Goal: Task Accomplishment & Management: Use online tool/utility

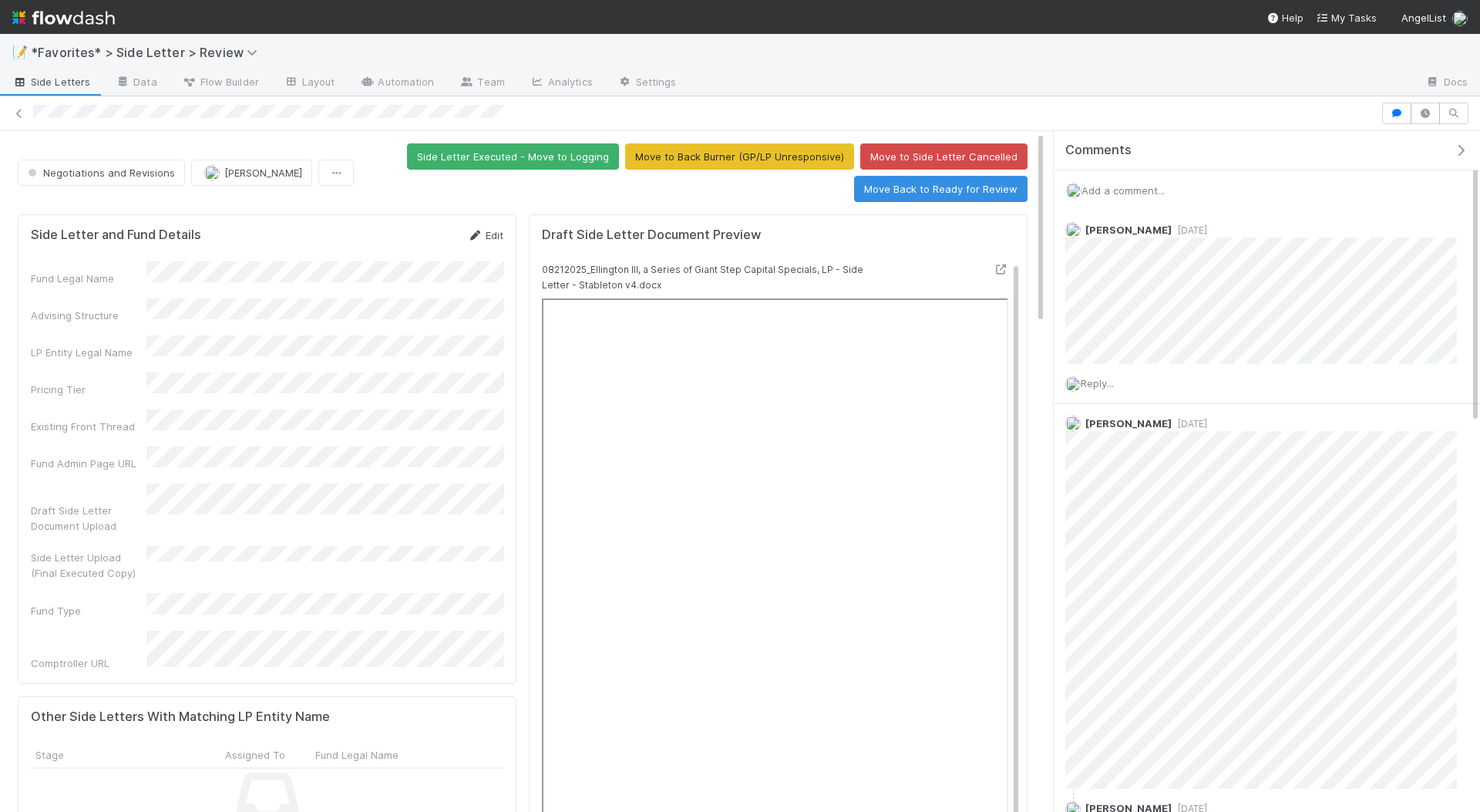
click at [490, 230] on link "Edit" at bounding box center [485, 235] width 37 height 13
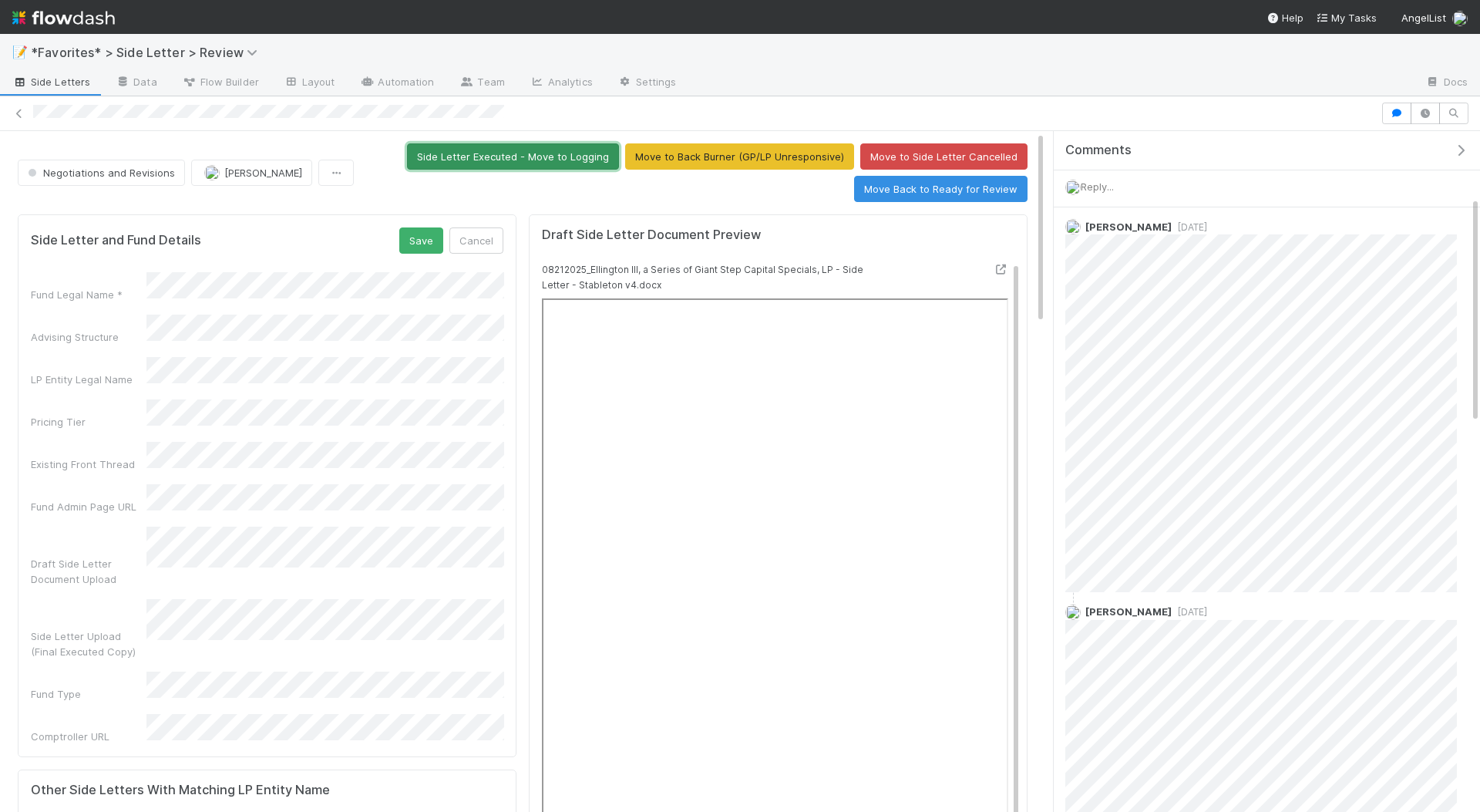
click at [557, 154] on button "Side Letter Executed - Move to Logging" at bounding box center [513, 156] width 212 height 26
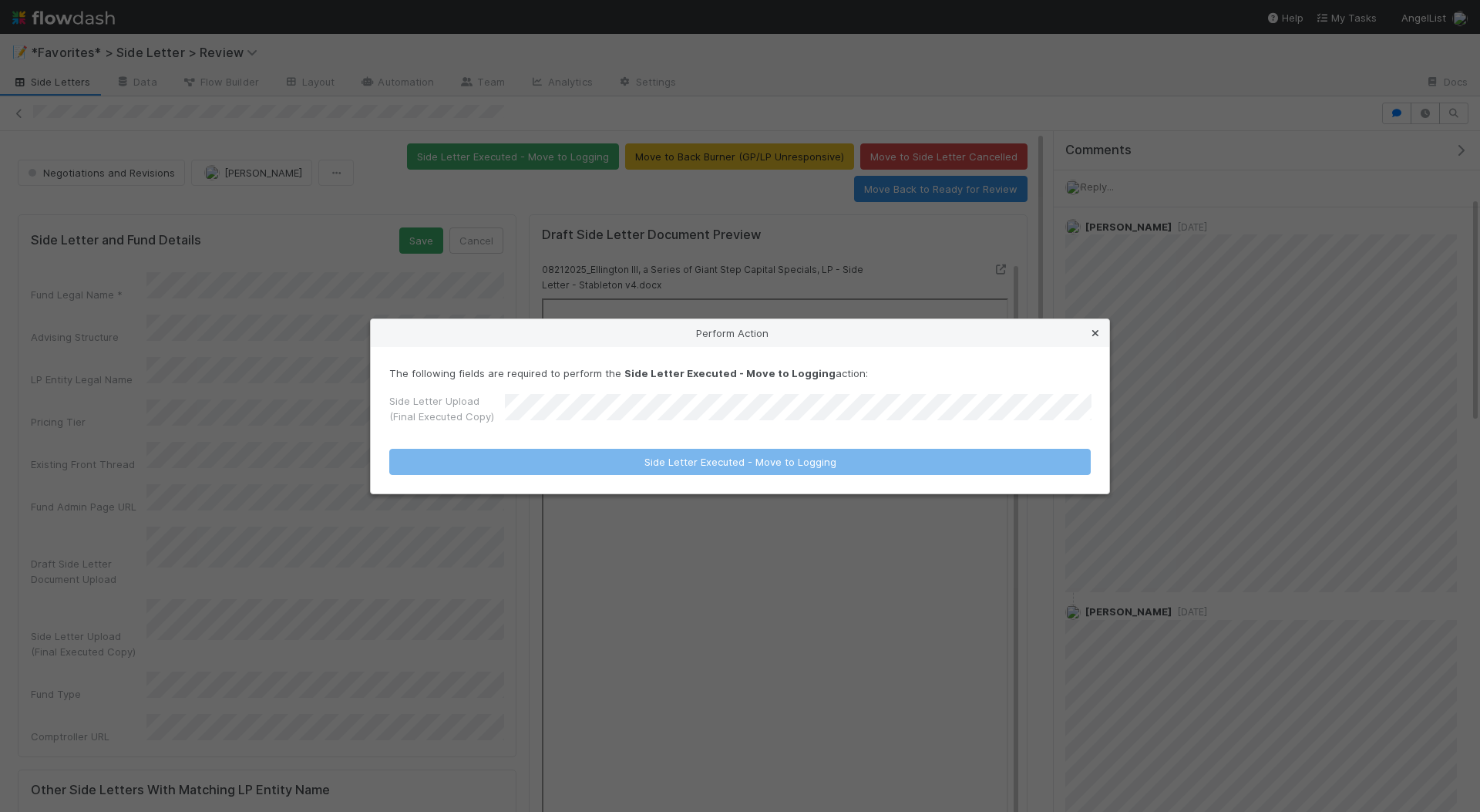
click at [1091, 326] on link at bounding box center [1095, 332] width 15 height 15
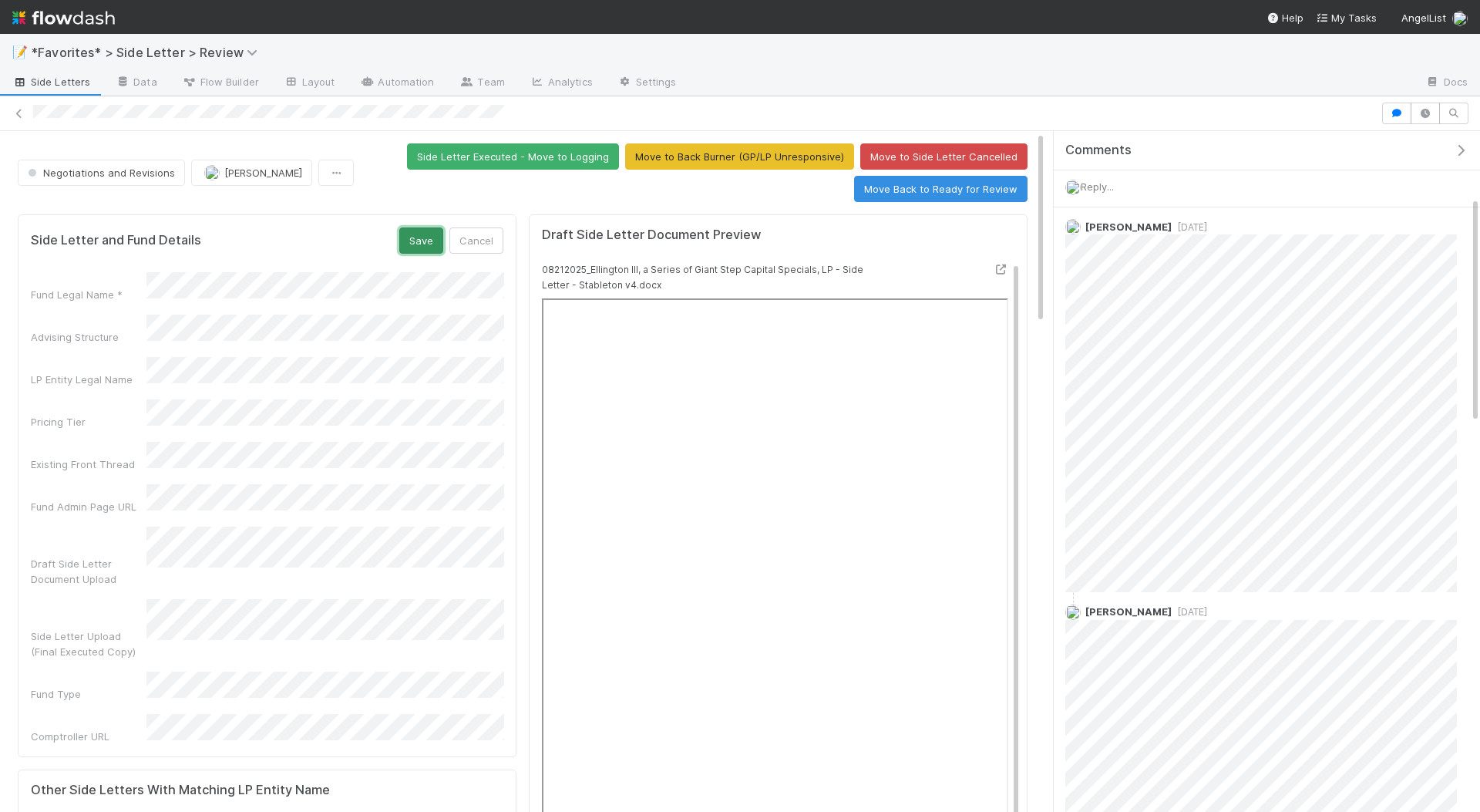
click at [410, 227] on button "Save" at bounding box center [421, 240] width 44 height 26
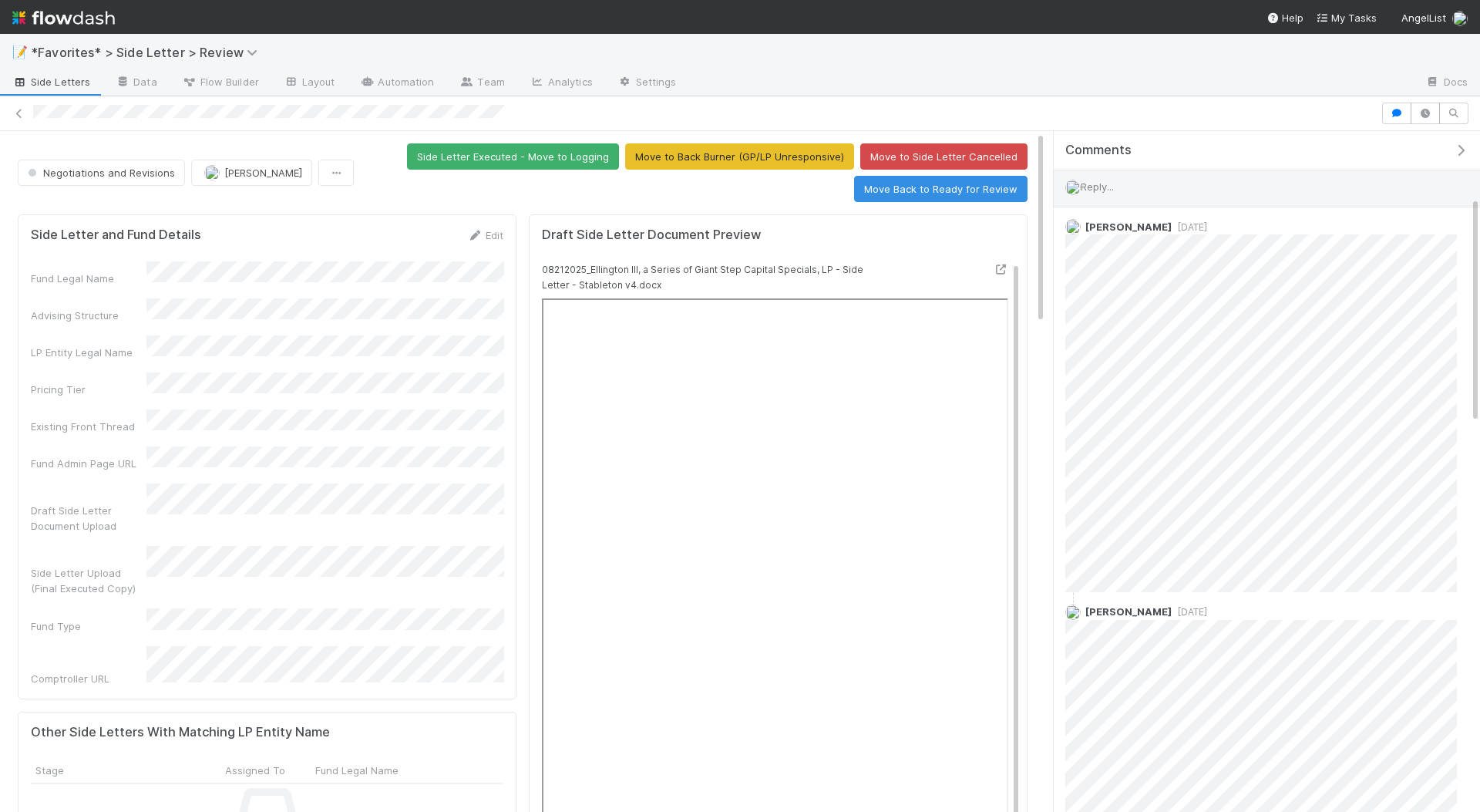
click at [1141, 182] on div "Reply..." at bounding box center [1261, 186] width 414 height 38
click at [1114, 182] on span "Reply..." at bounding box center [1097, 187] width 33 height 13
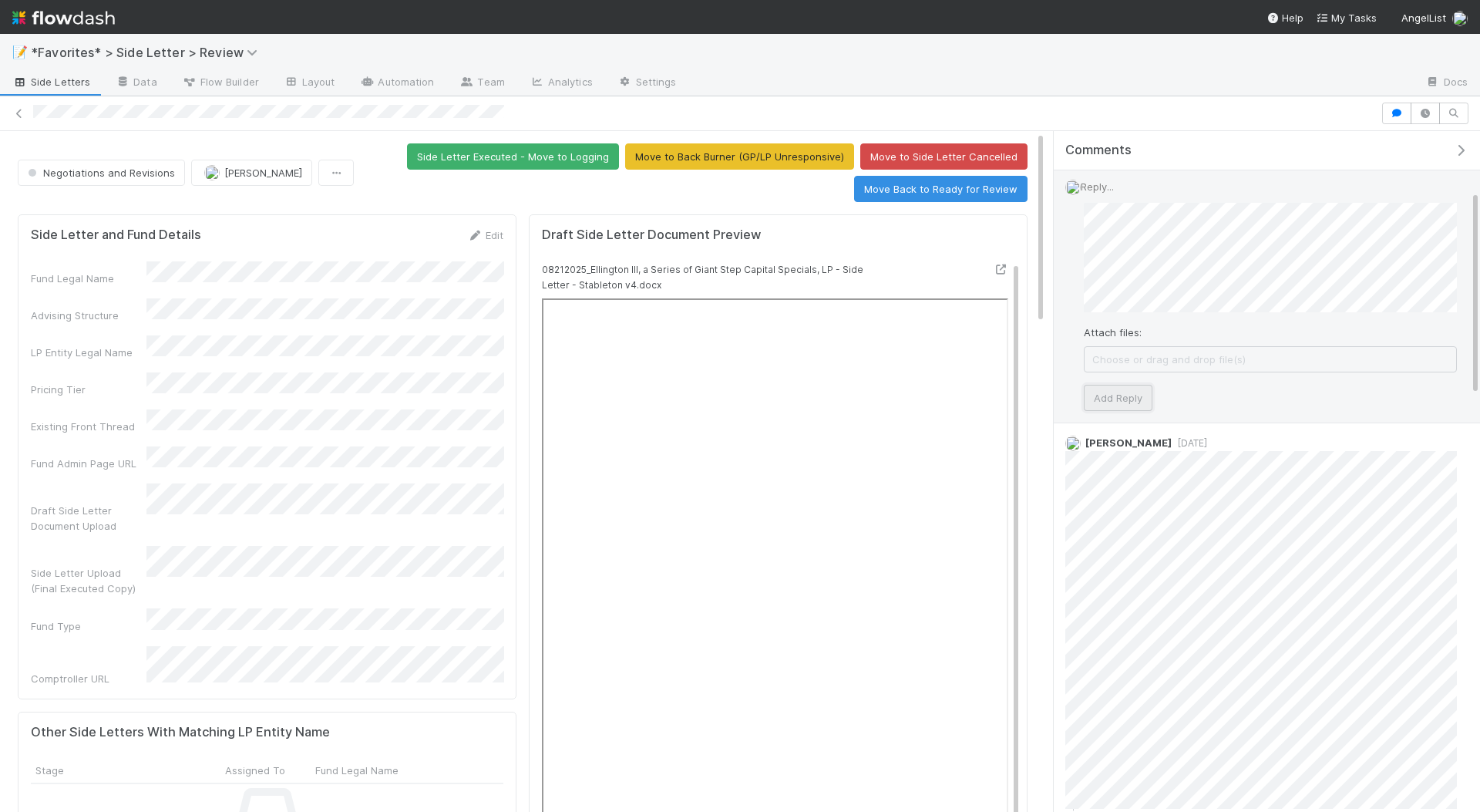
click at [1125, 403] on button "Add Reply" at bounding box center [1118, 398] width 68 height 26
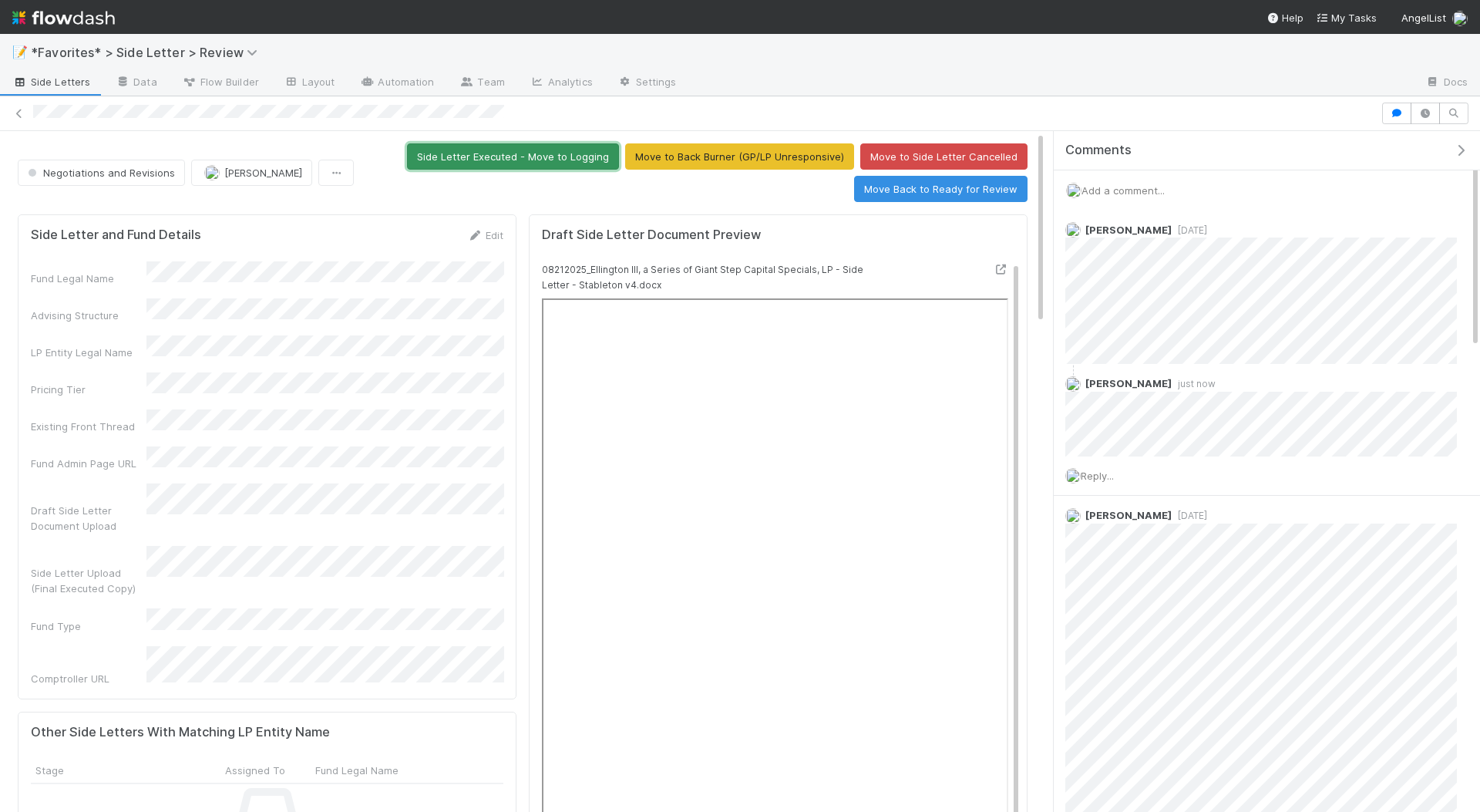
click at [563, 153] on button "Side Letter Executed - Move to Logging" at bounding box center [513, 156] width 212 height 26
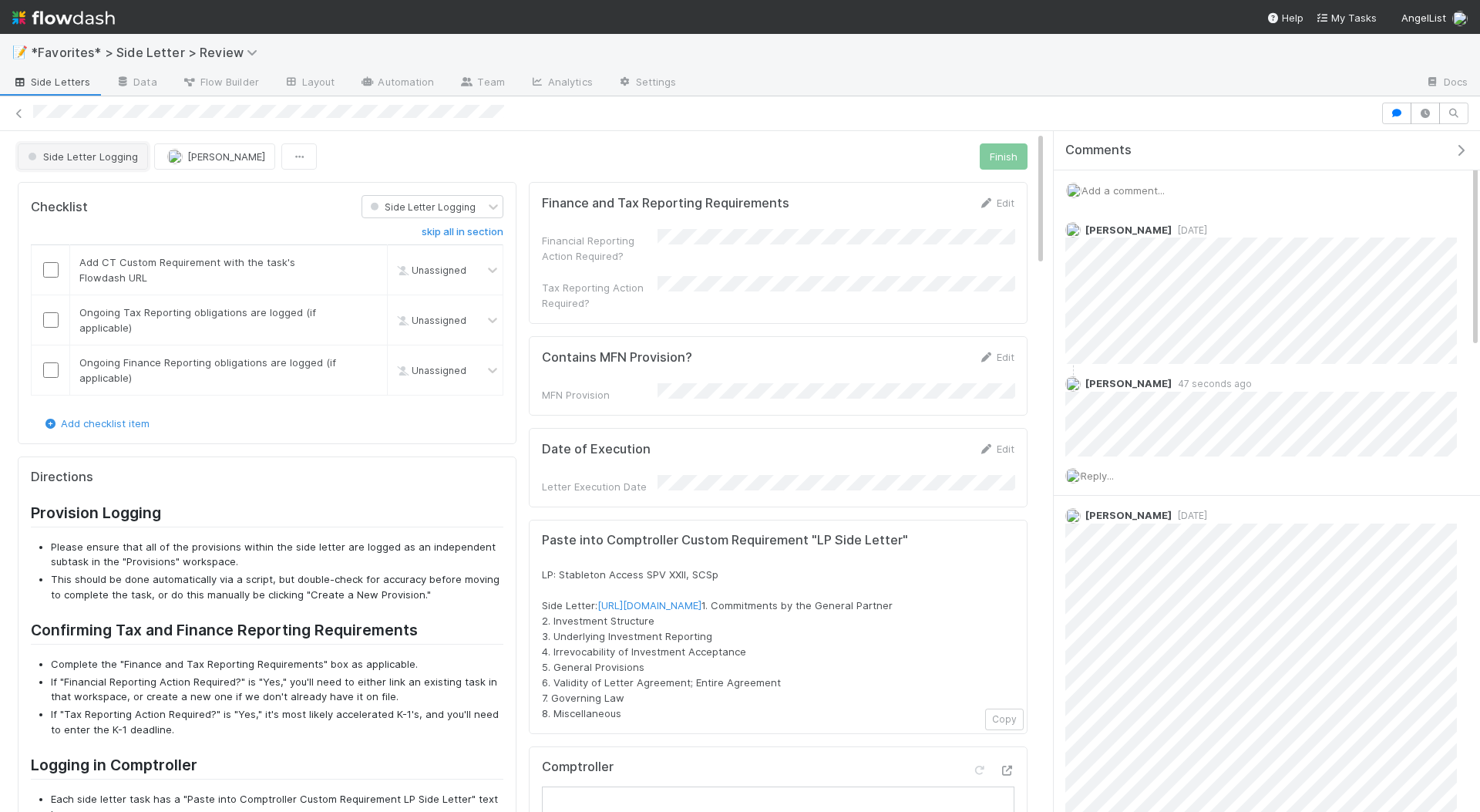
click at [63, 150] on span "Side Letter Logging" at bounding box center [81, 157] width 113 height 13
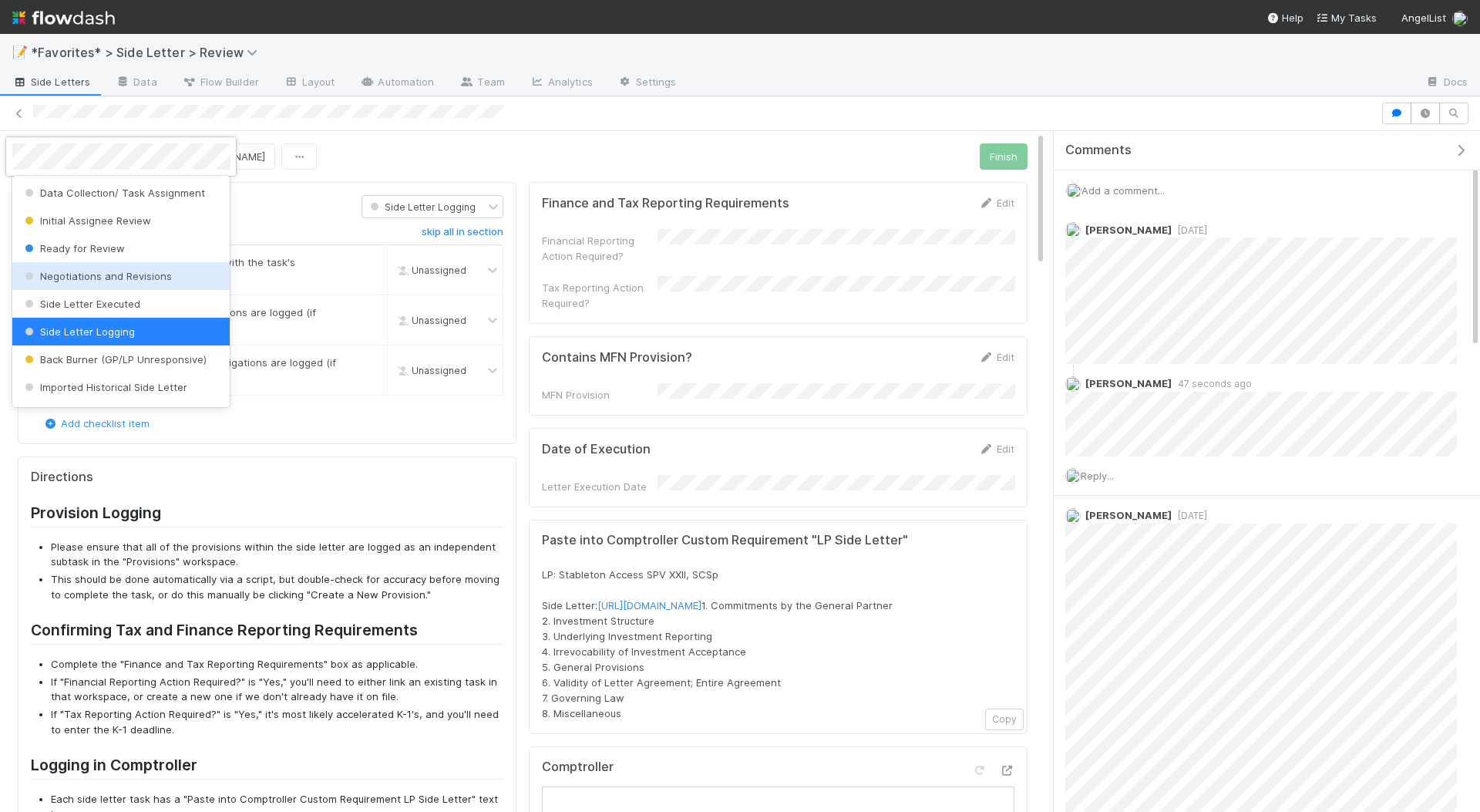
click at [151, 279] on span "Negotiations and Revisions" at bounding box center [96, 276] width 150 height 13
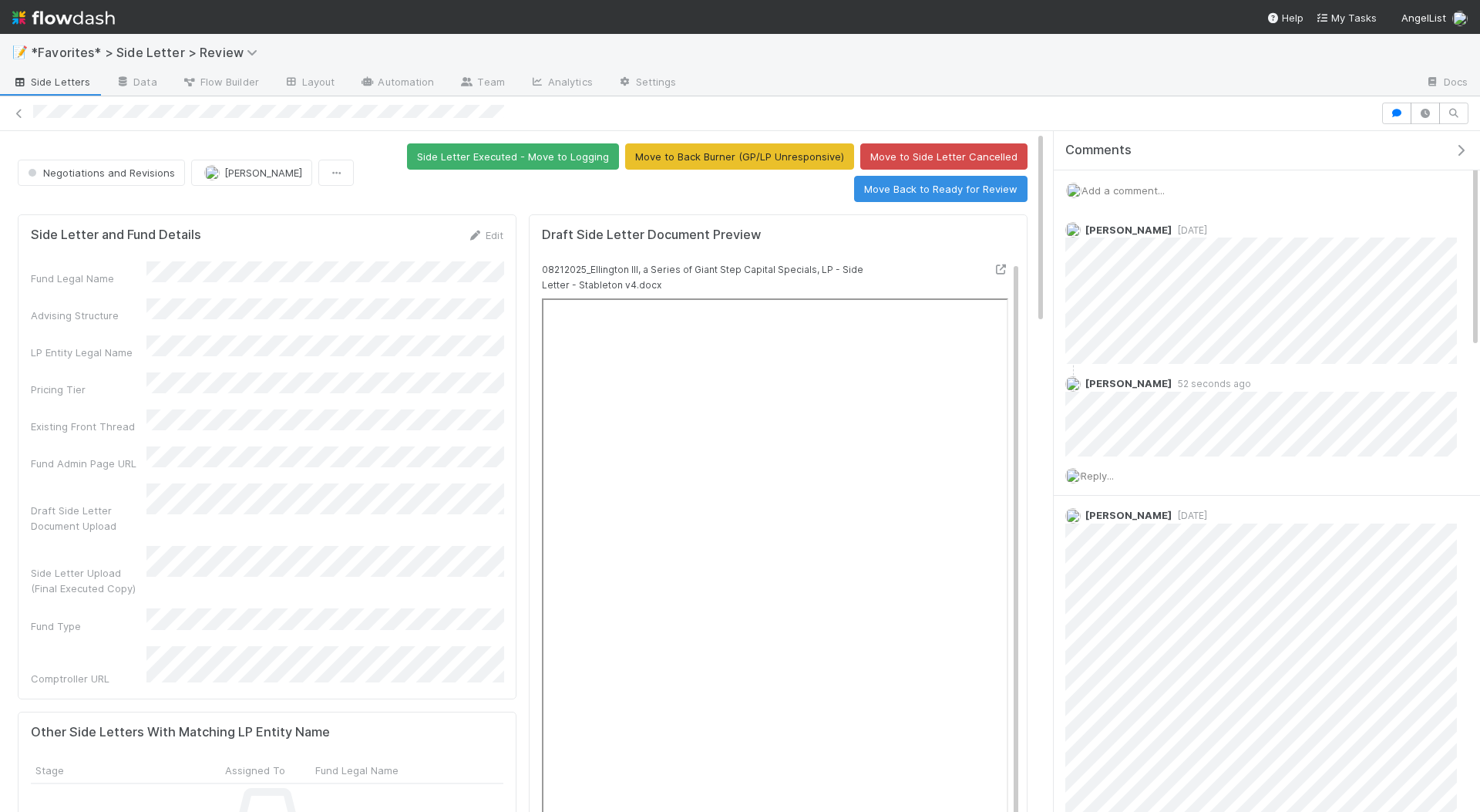
click at [475, 241] on form "Side Letter and Fund Details Edit Fund Legal Name Advising Structure LP Entity …" at bounding box center [267, 457] width 472 height 459
click at [472, 231] on icon at bounding box center [474, 235] width 15 height 10
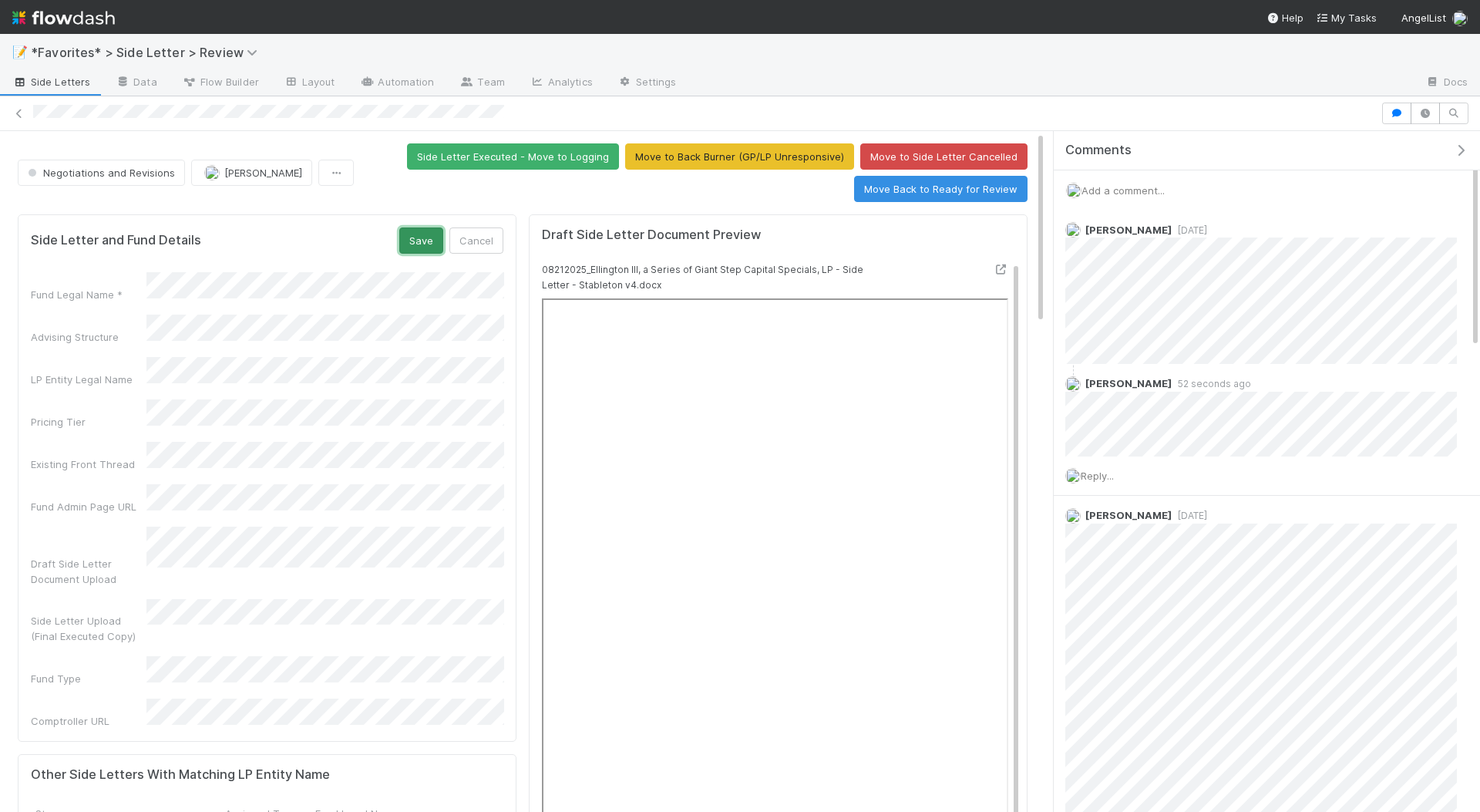
click at [410, 247] on button "Save" at bounding box center [421, 240] width 44 height 26
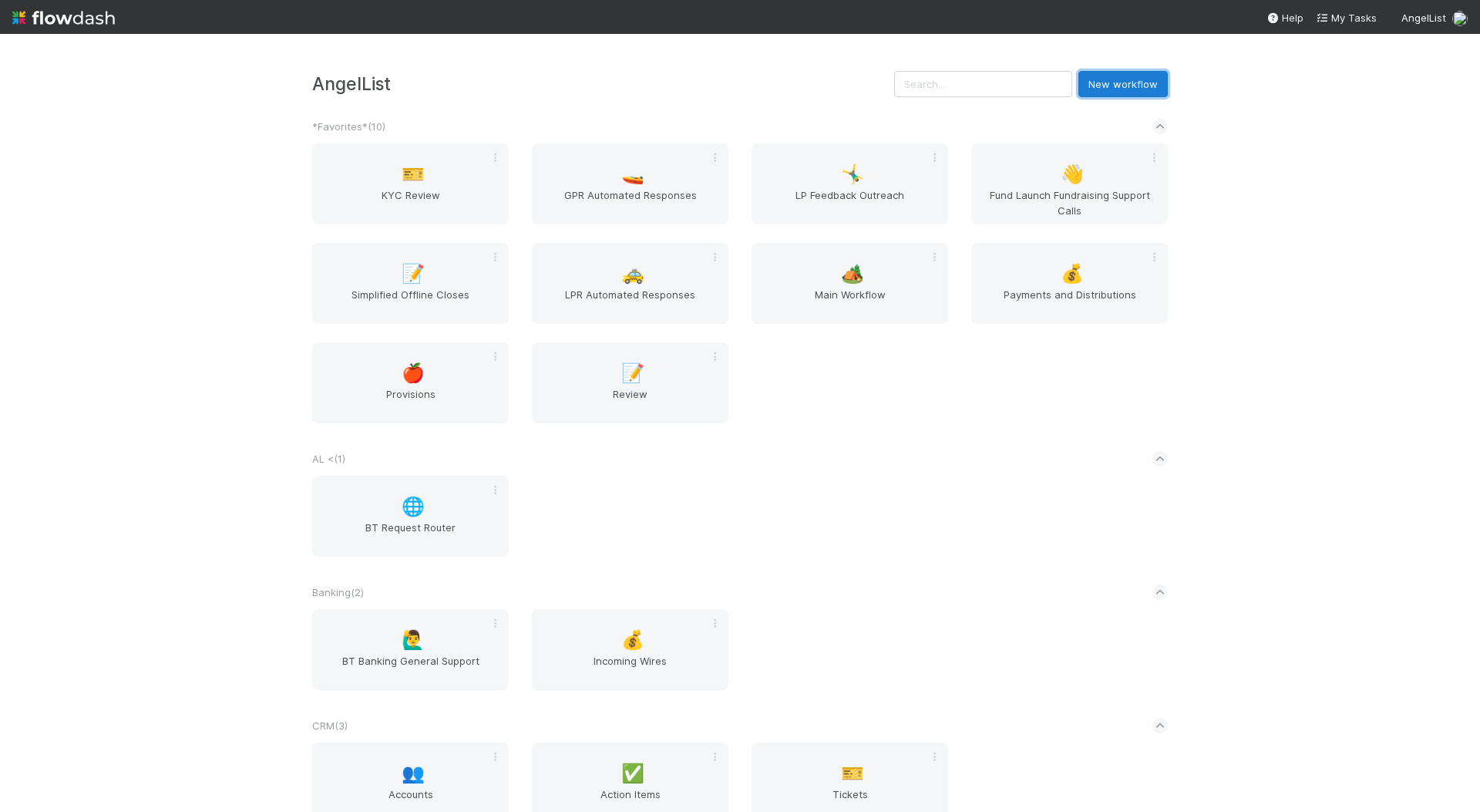
click at [1105, 83] on button "New workflow" at bounding box center [1123, 84] width 89 height 26
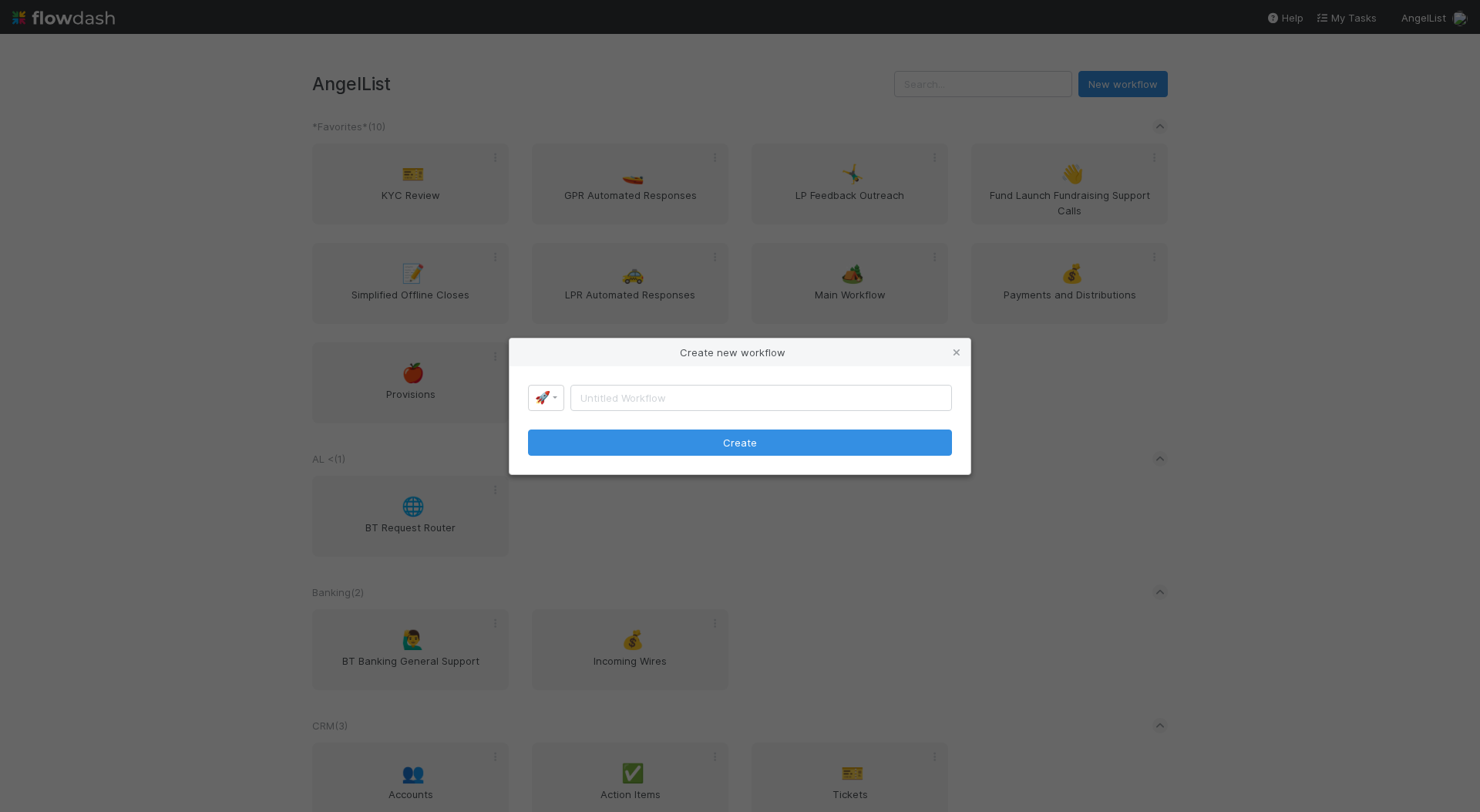
click at [999, 83] on div "Create new workflow 🚀 Create" at bounding box center [740, 406] width 1480 height 812
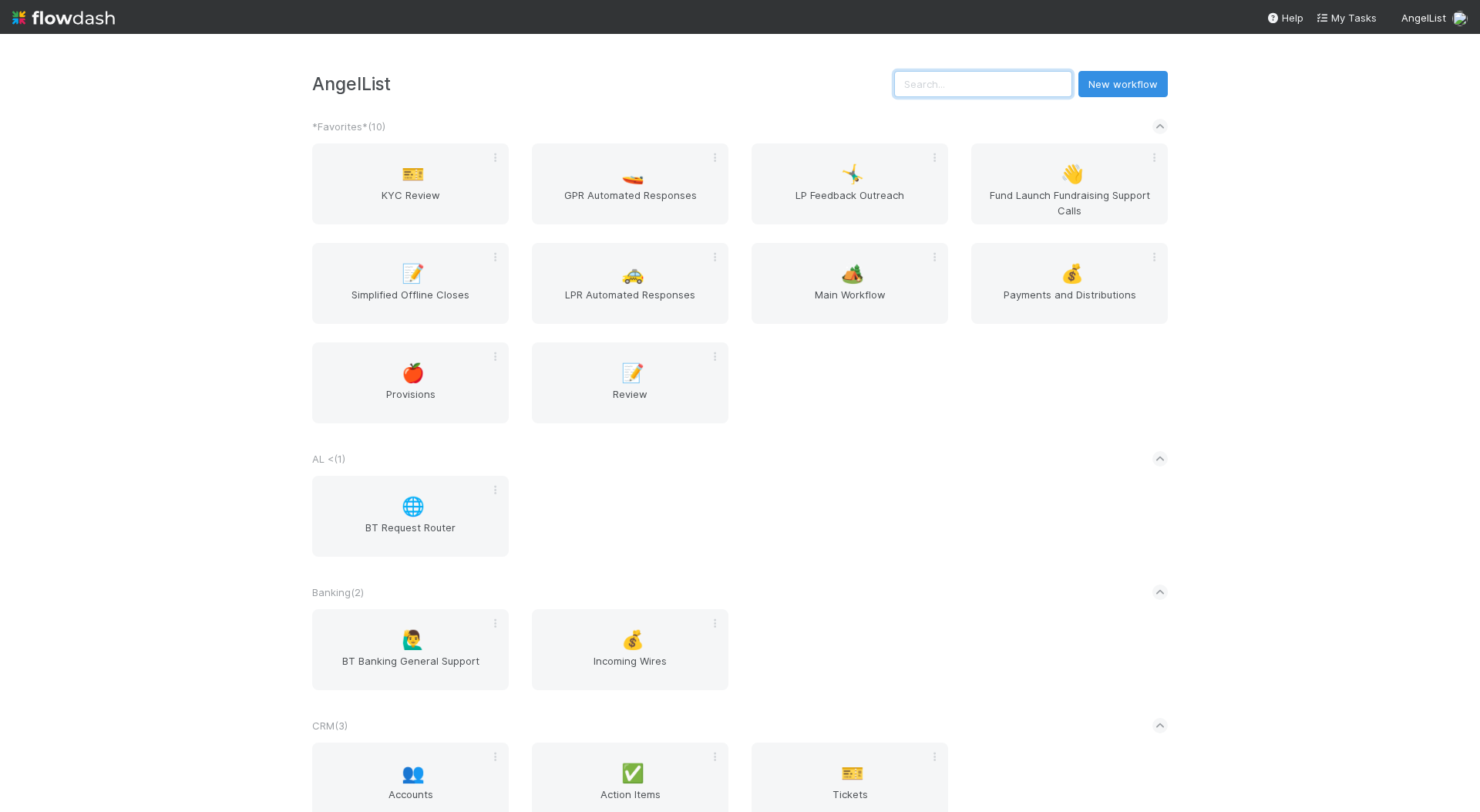
click at [998, 83] on input "text" at bounding box center [983, 84] width 178 height 26
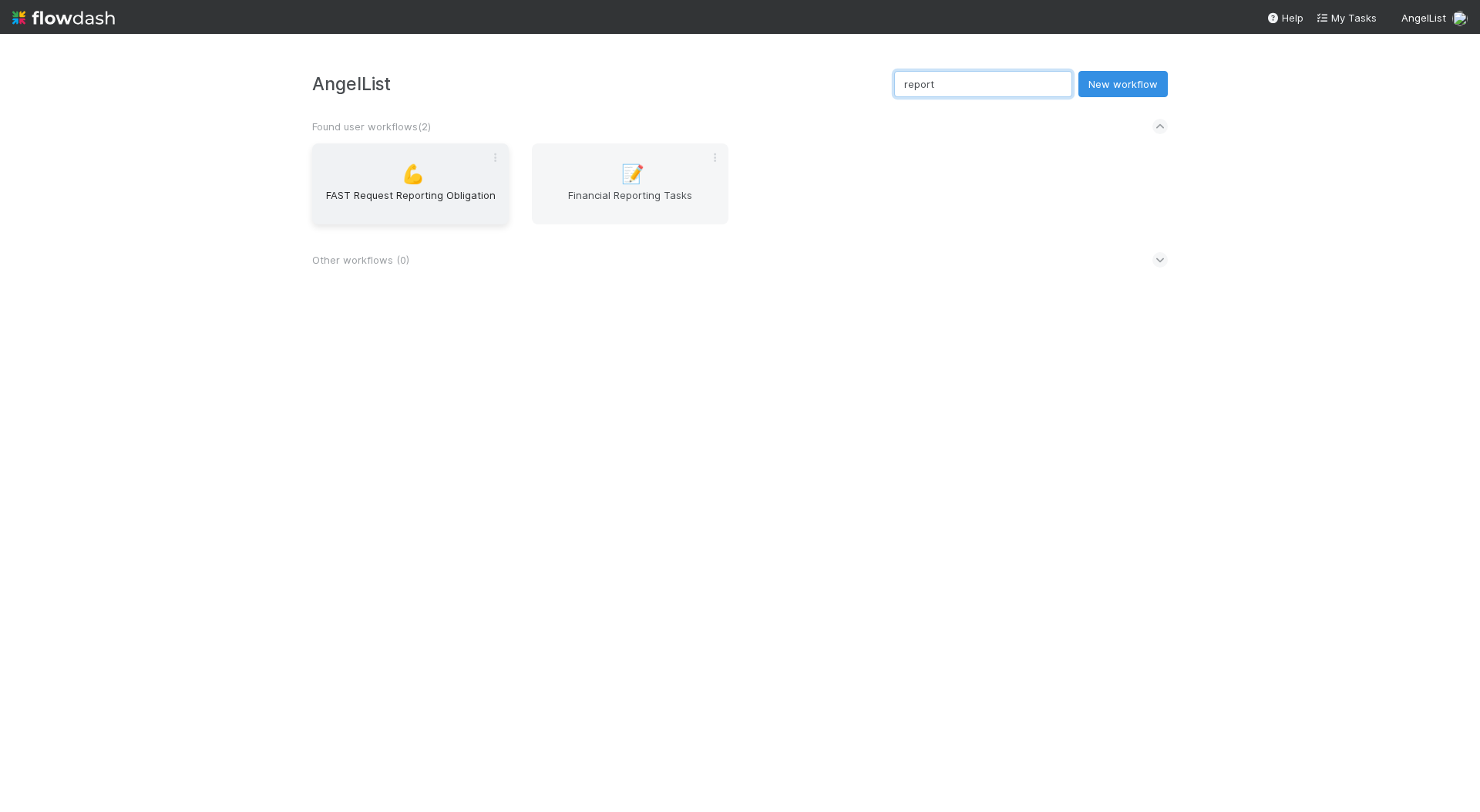
type input "report"
click at [438, 164] on div "💪 FAST Request Reporting Obligation" at bounding box center [410, 184] width 196 height 81
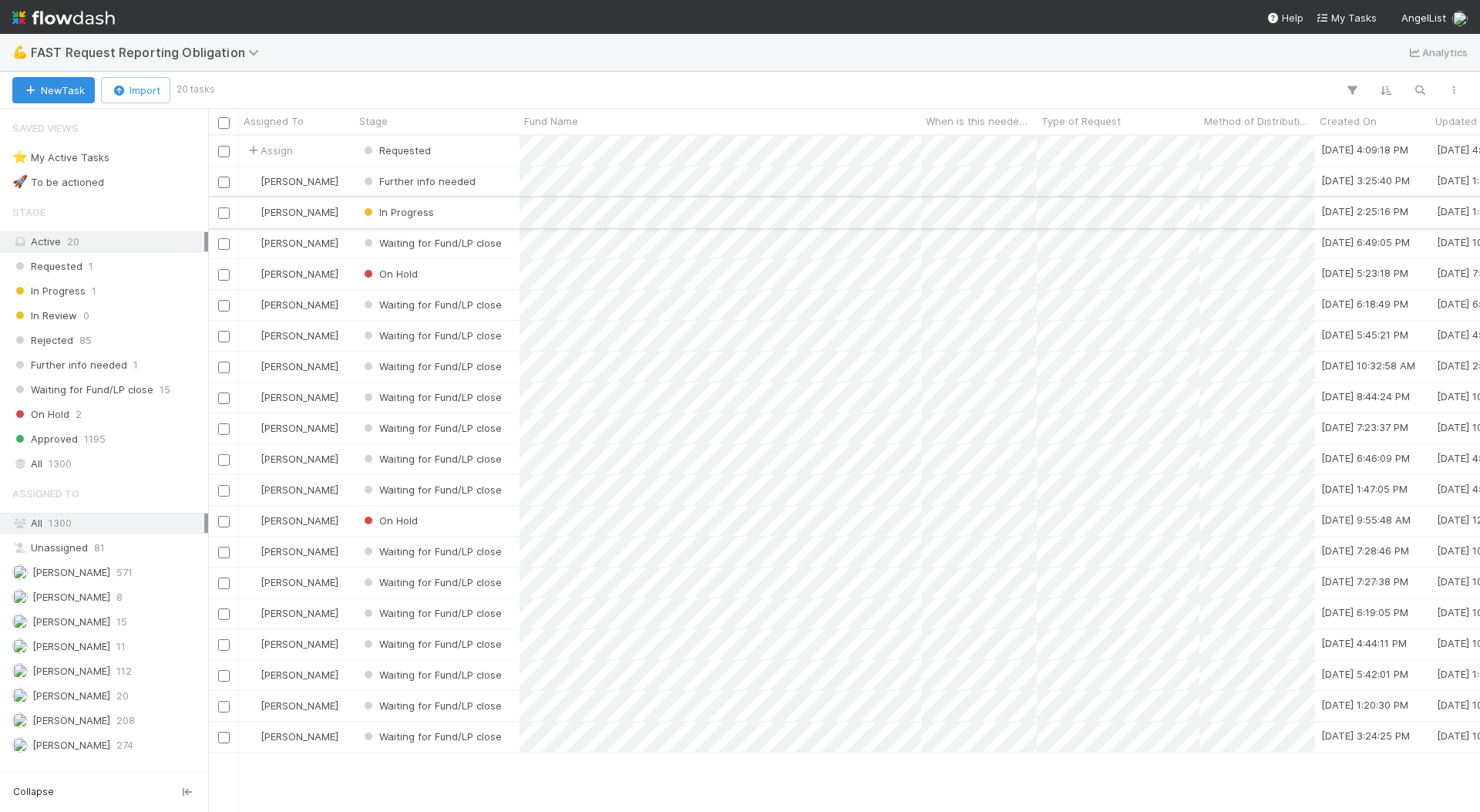
scroll to position [676, 1272]
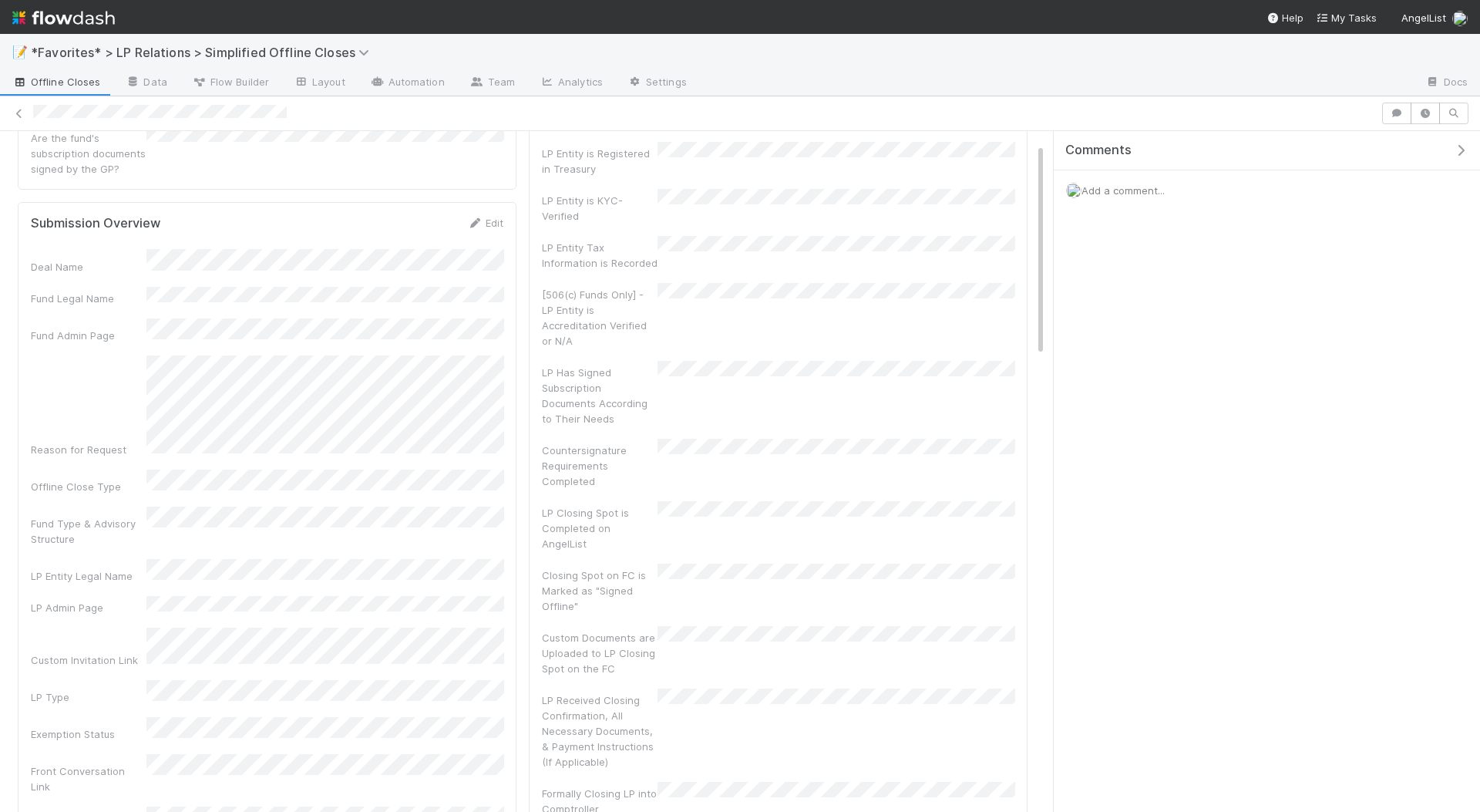
scroll to position [145, 0]
